Goal: Navigation & Orientation: Find specific page/section

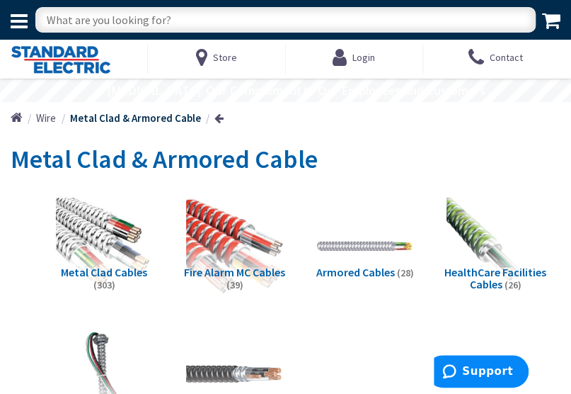
click at [23, 28] on icon at bounding box center [19, 21] width 17 height 20
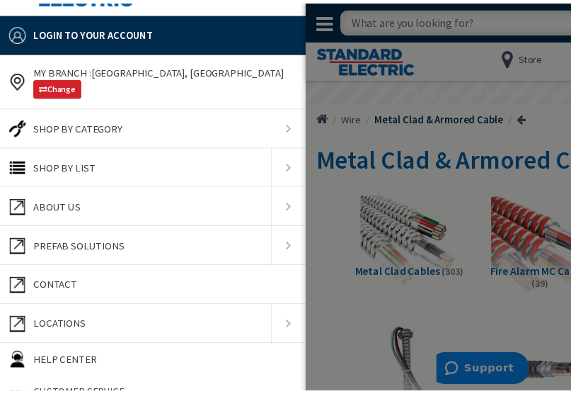
scroll to position [71, 0]
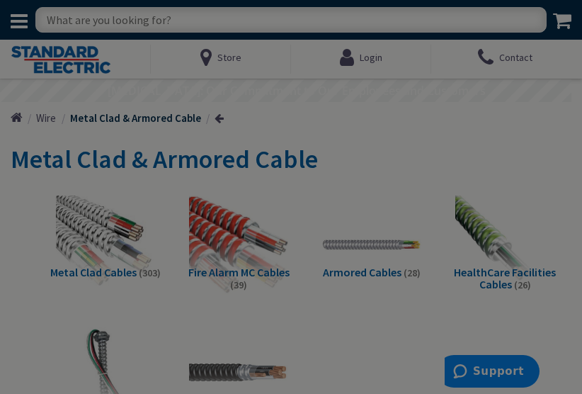
click at [399, 281] on div at bounding box center [291, 197] width 582 height 394
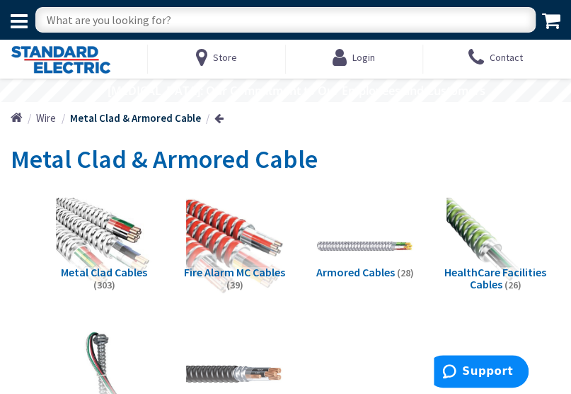
click at [161, 331] on li "Whips (7)" at bounding box center [104, 380] width 130 height 115
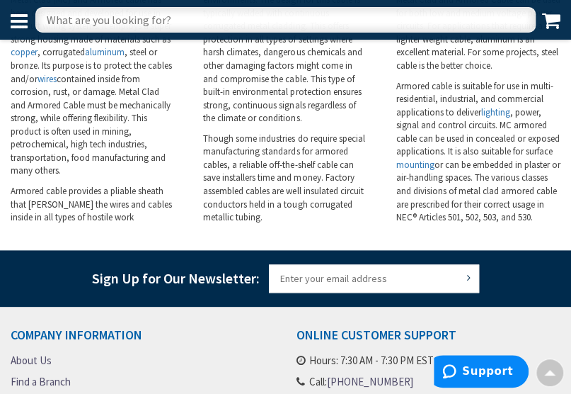
scroll to position [2173, 0]
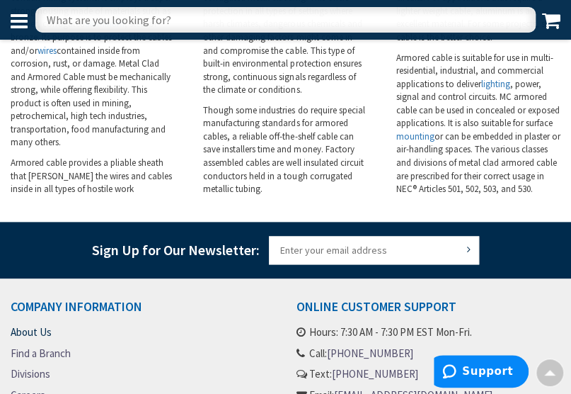
click at [42, 324] on link "About Us" at bounding box center [31, 331] width 41 height 15
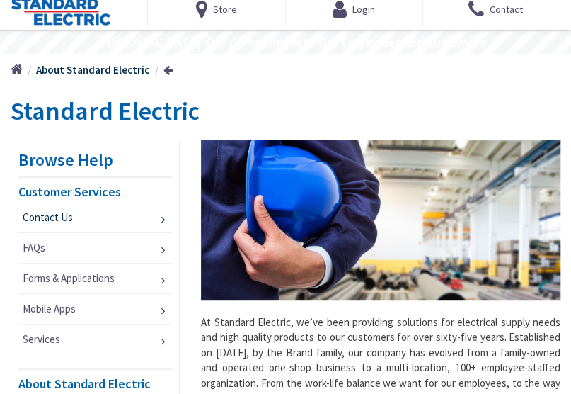
scroll to position [71, 0]
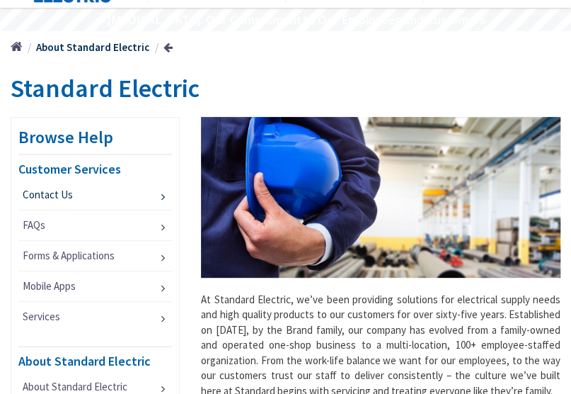
click at [113, 195] on link "Contact Us" at bounding box center [95, 195] width 154 height 30
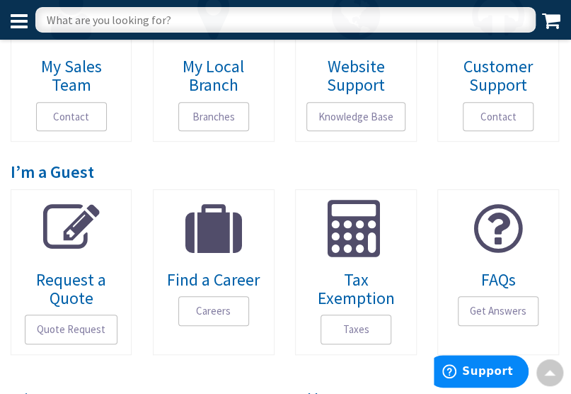
scroll to position [142, 0]
